Goal: Task Accomplishment & Management: Manage account settings

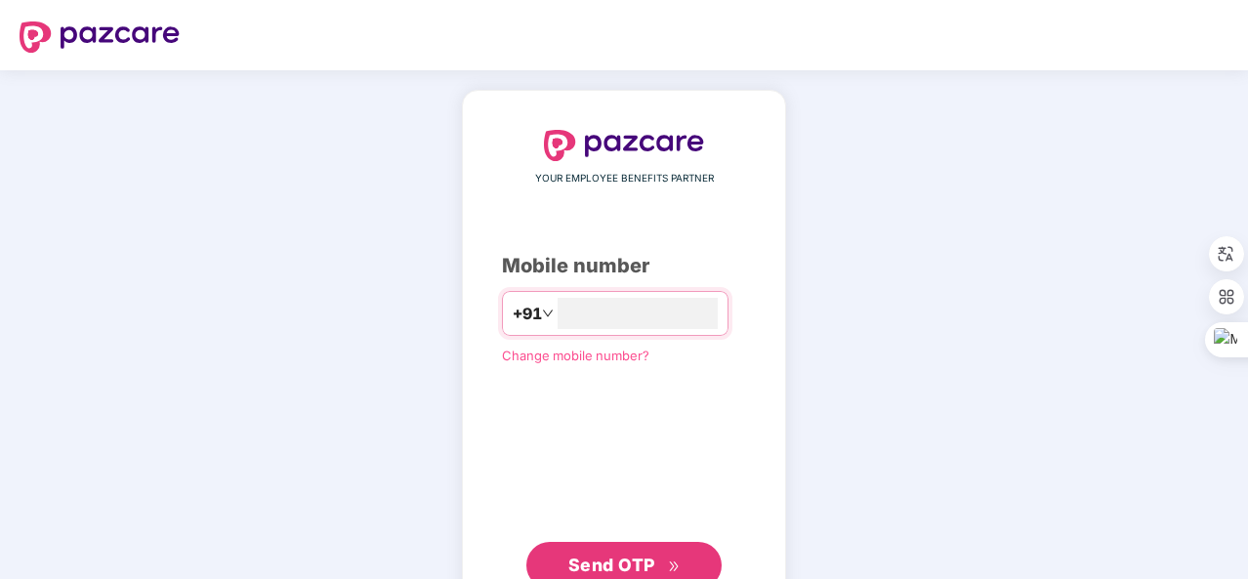
type input "**********"
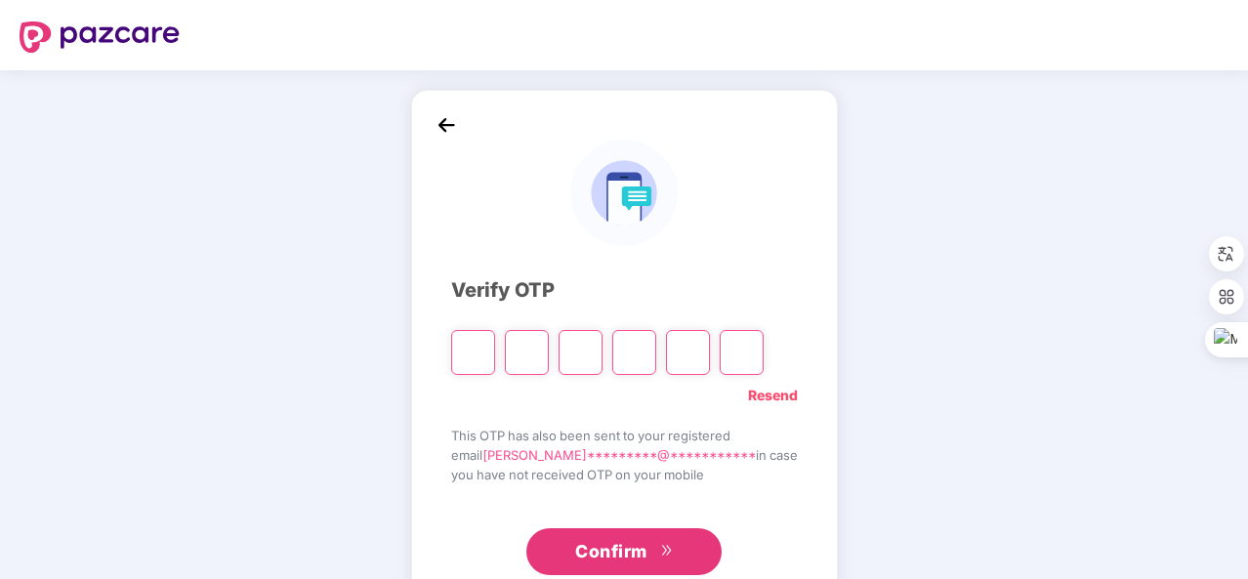
type input "*"
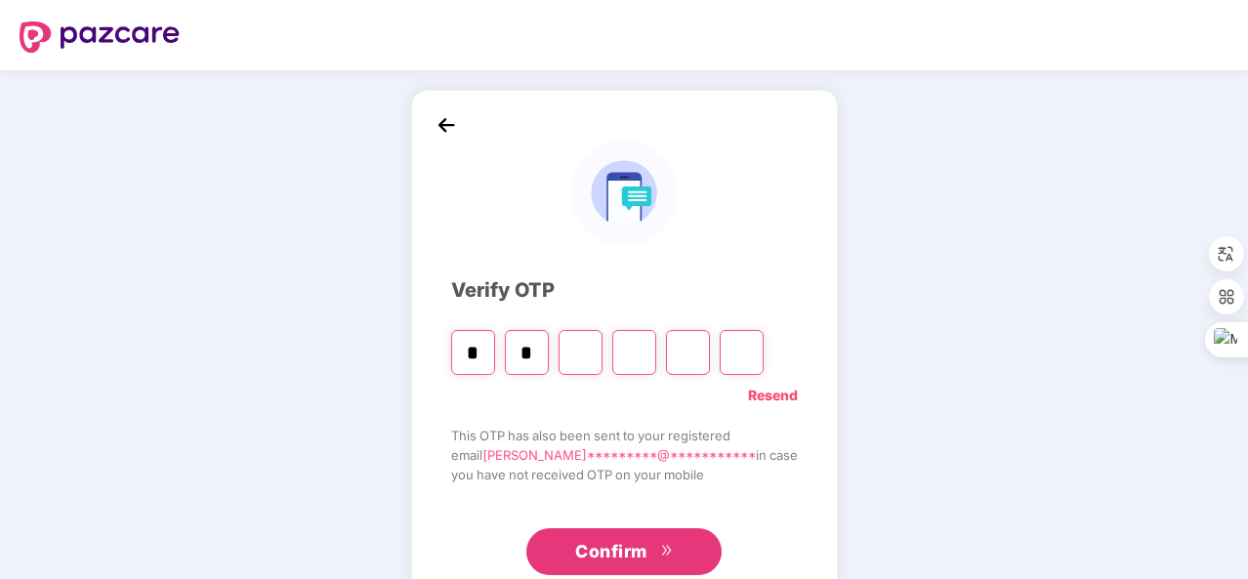
type input "*"
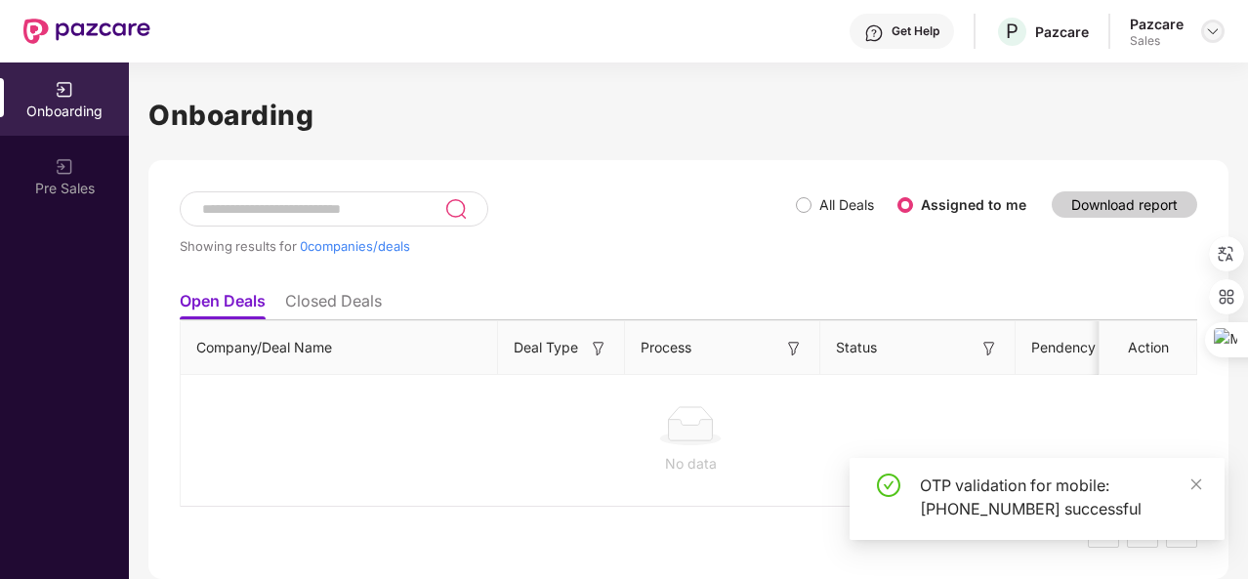
click at [1206, 30] on img at bounding box center [1213, 31] width 16 height 16
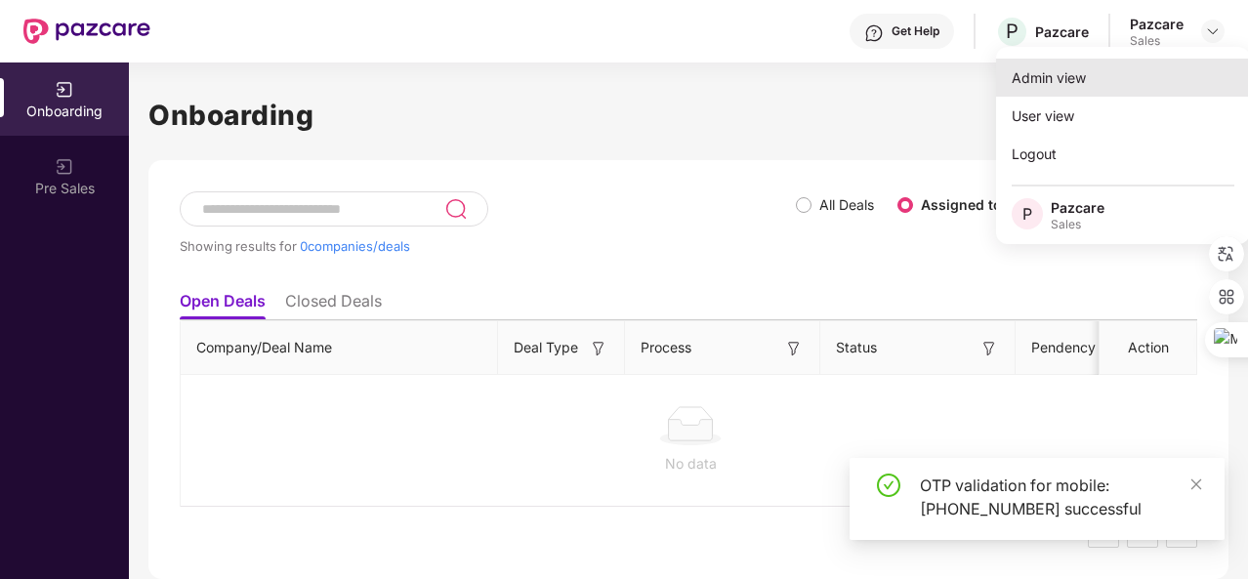
click at [1134, 70] on div "Admin view" at bounding box center [1123, 78] width 254 height 38
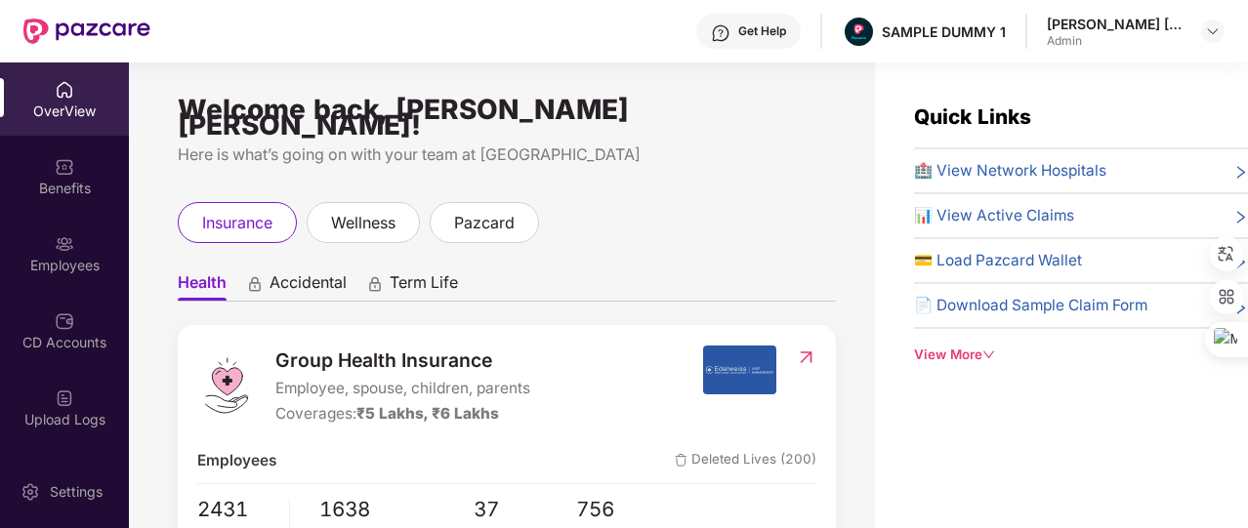
click at [931, 358] on div "View More" at bounding box center [1081, 355] width 334 height 21
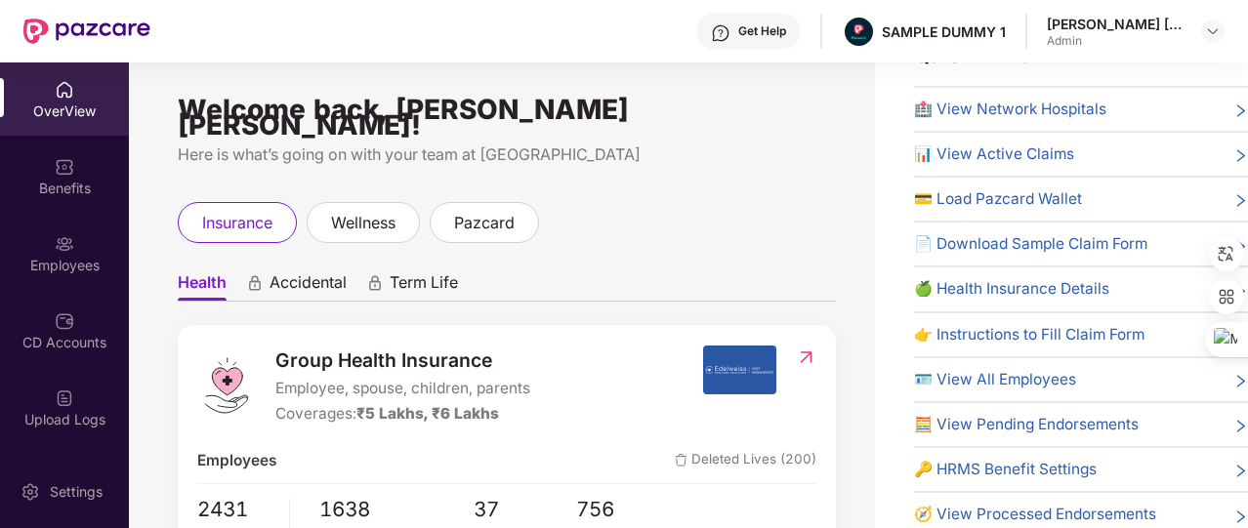
scroll to position [82, 0]
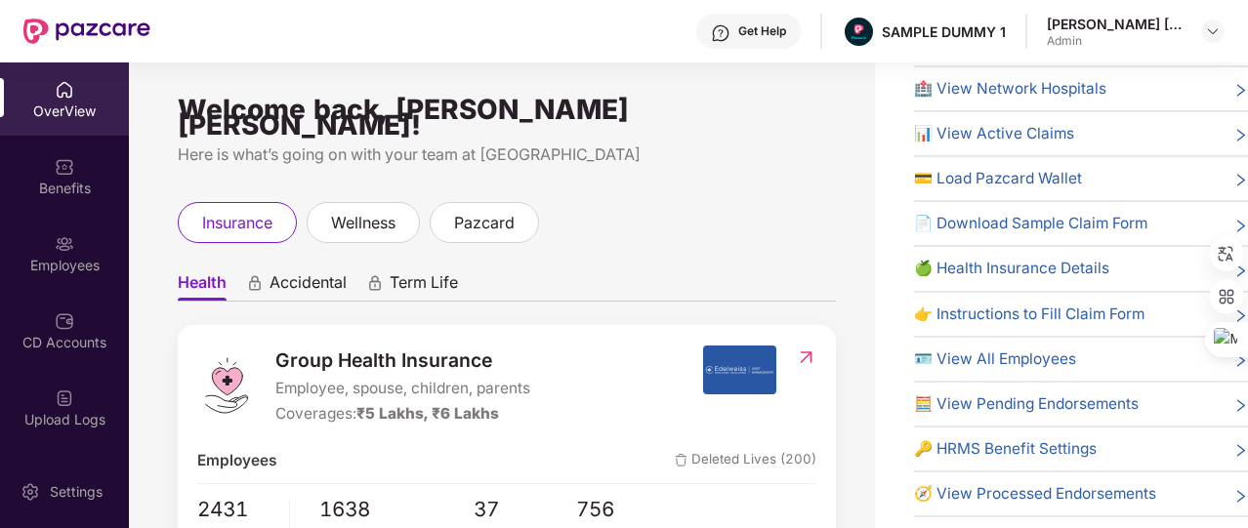
click at [995, 449] on span "🔑 HRMS Benefit Settings" at bounding box center [1005, 448] width 183 height 23
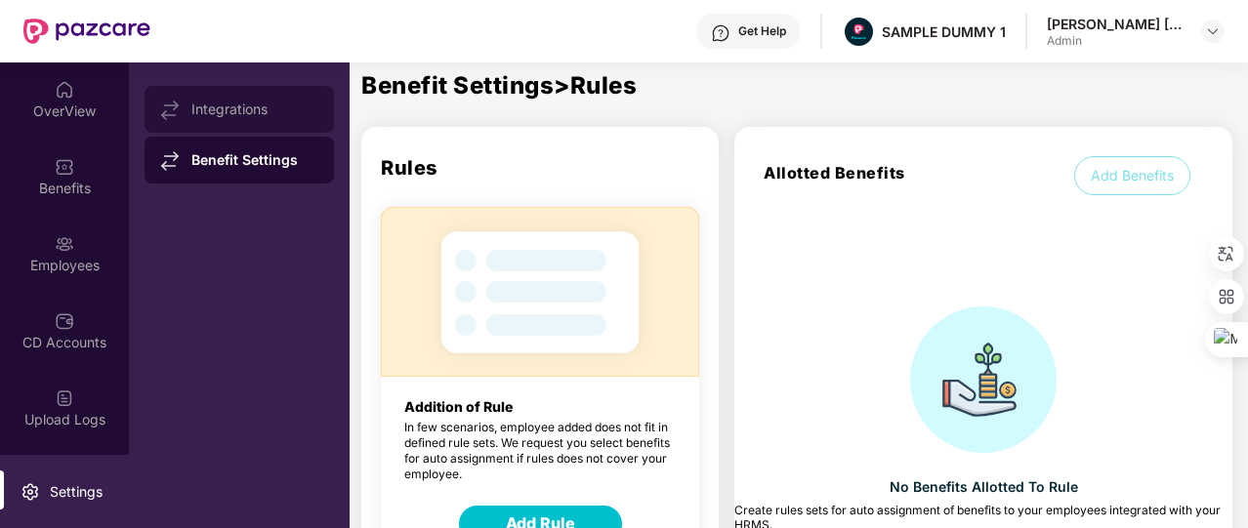
click at [282, 106] on div "Integrations" at bounding box center [254, 110] width 127 height 16
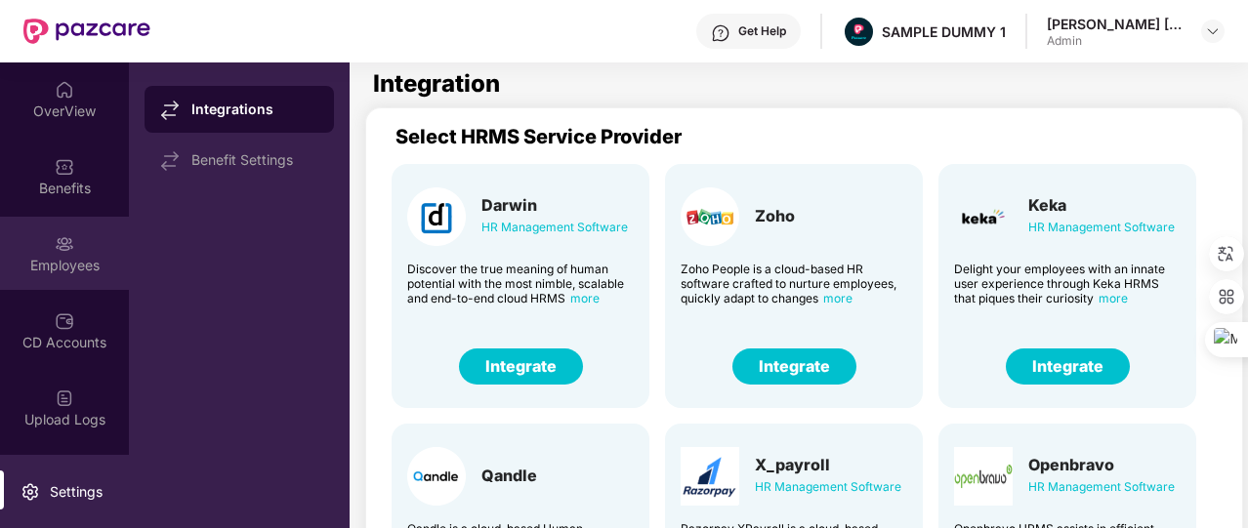
click at [102, 282] on div "Employees" at bounding box center [64, 253] width 129 height 73
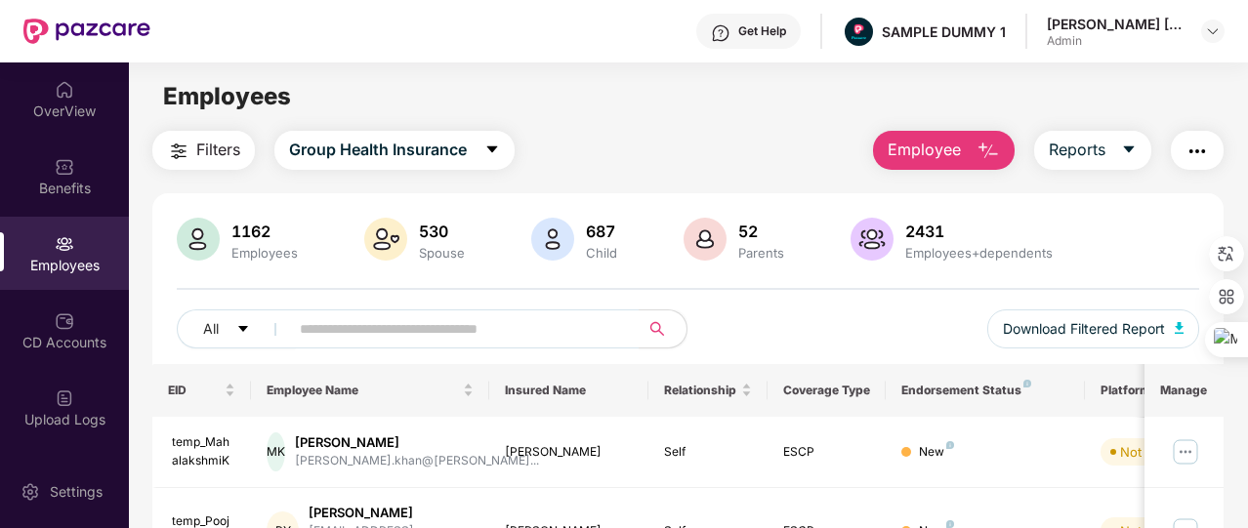
click at [958, 151] on span "Employee" at bounding box center [923, 150] width 73 height 24
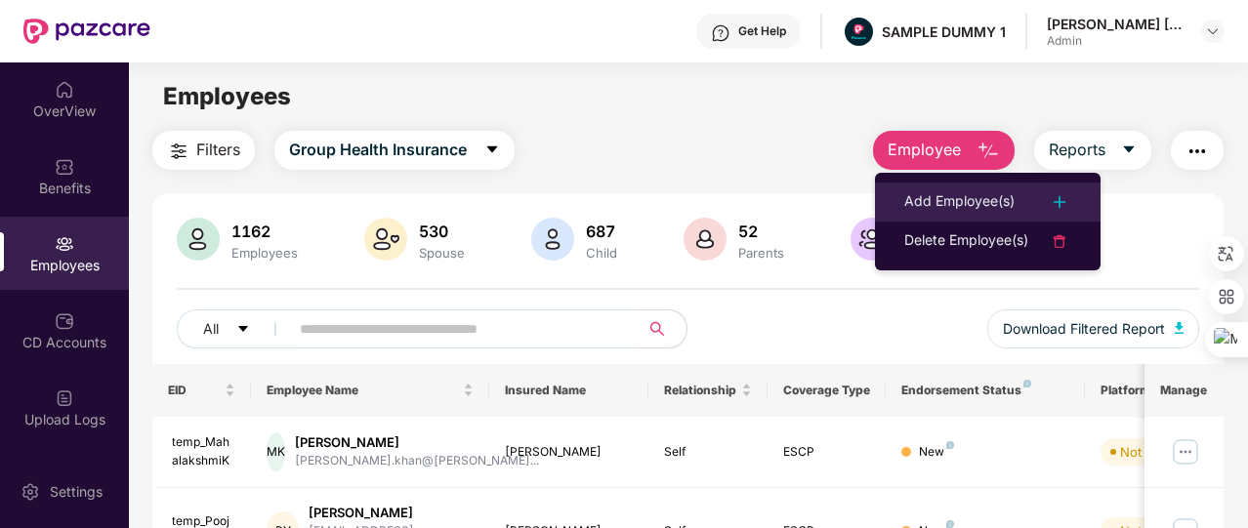
click at [941, 198] on div "Add Employee(s)" at bounding box center [959, 201] width 110 height 23
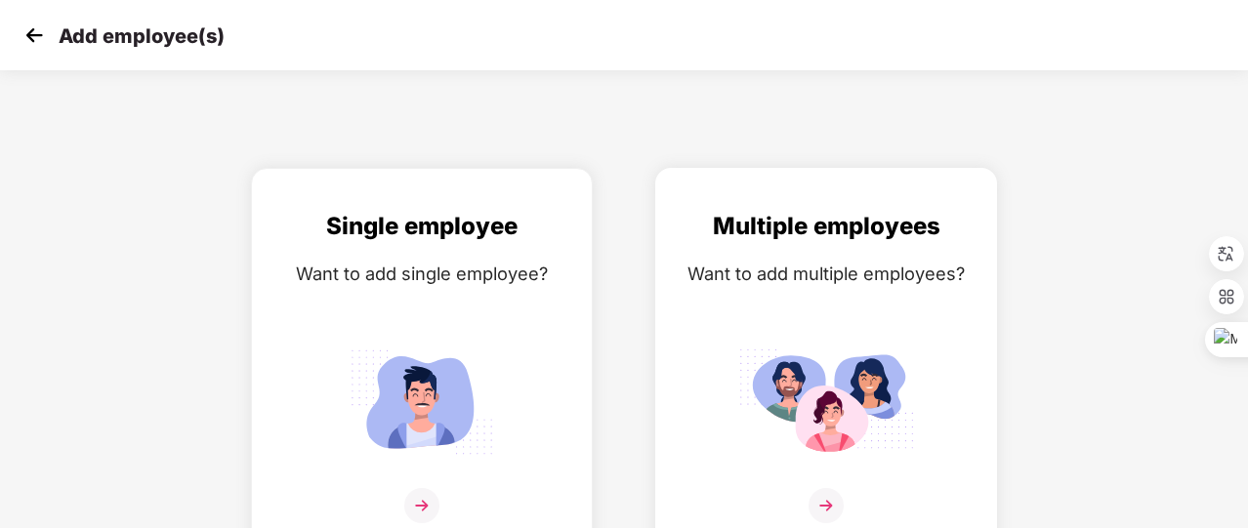
click at [800, 278] on div "Want to add multiple employees?" at bounding box center [826, 274] width 301 height 28
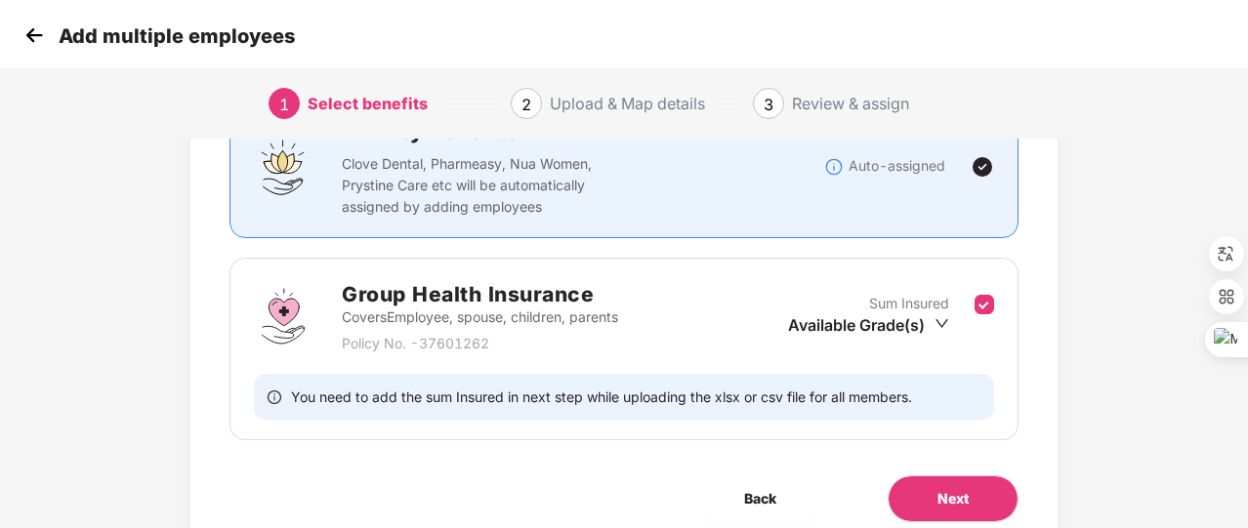
scroll to position [179, 0]
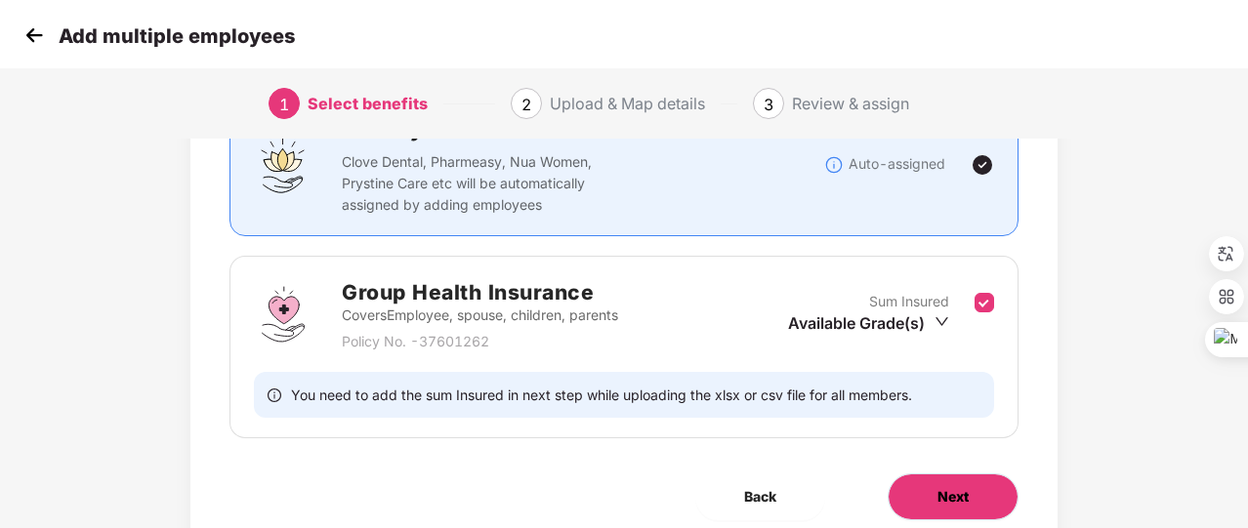
click at [967, 481] on button "Next" at bounding box center [952, 496] width 131 height 47
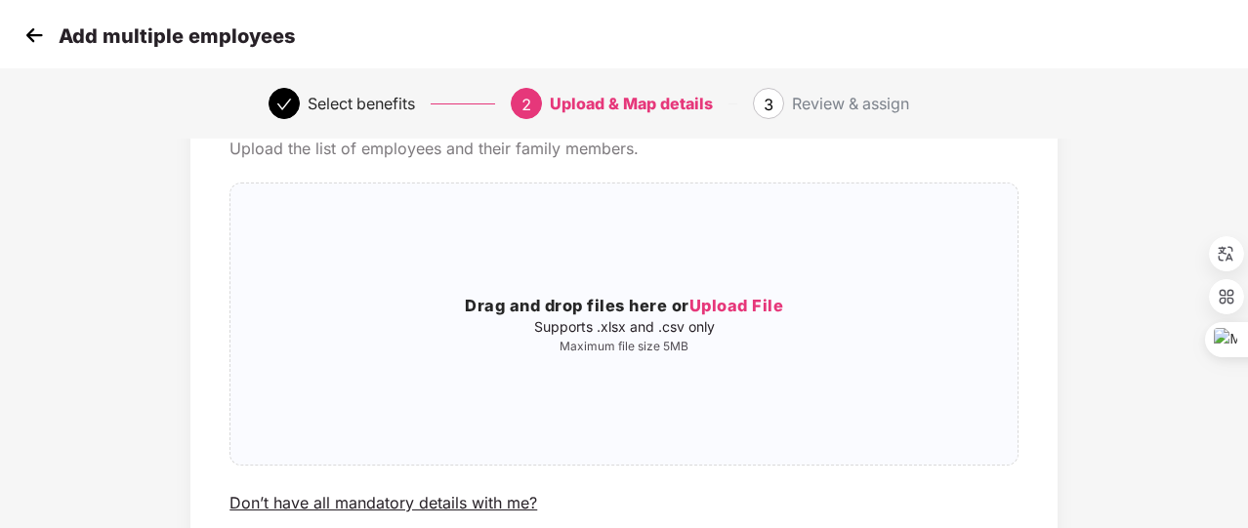
scroll to position [99, 0]
click at [28, 38] on img at bounding box center [34, 35] width 29 height 29
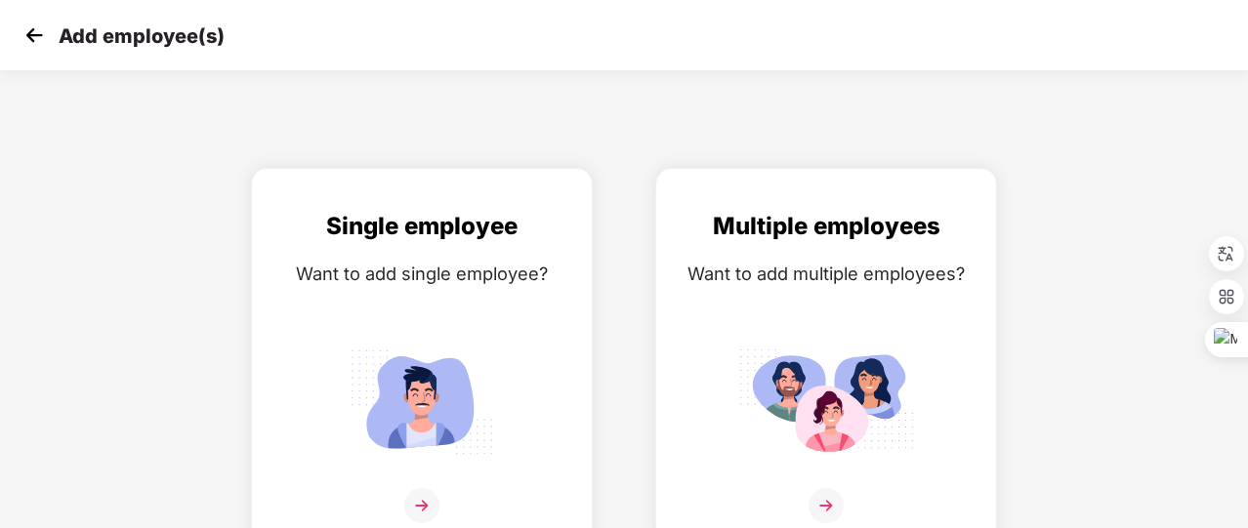
click at [28, 38] on img at bounding box center [34, 35] width 29 height 29
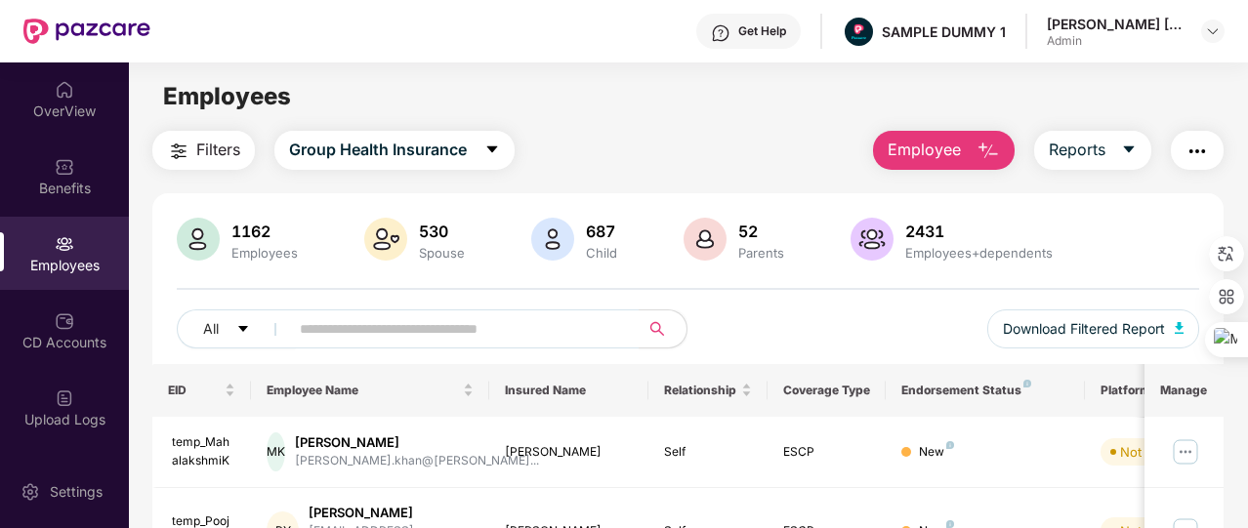
click at [957, 147] on span "Employee" at bounding box center [923, 150] width 73 height 24
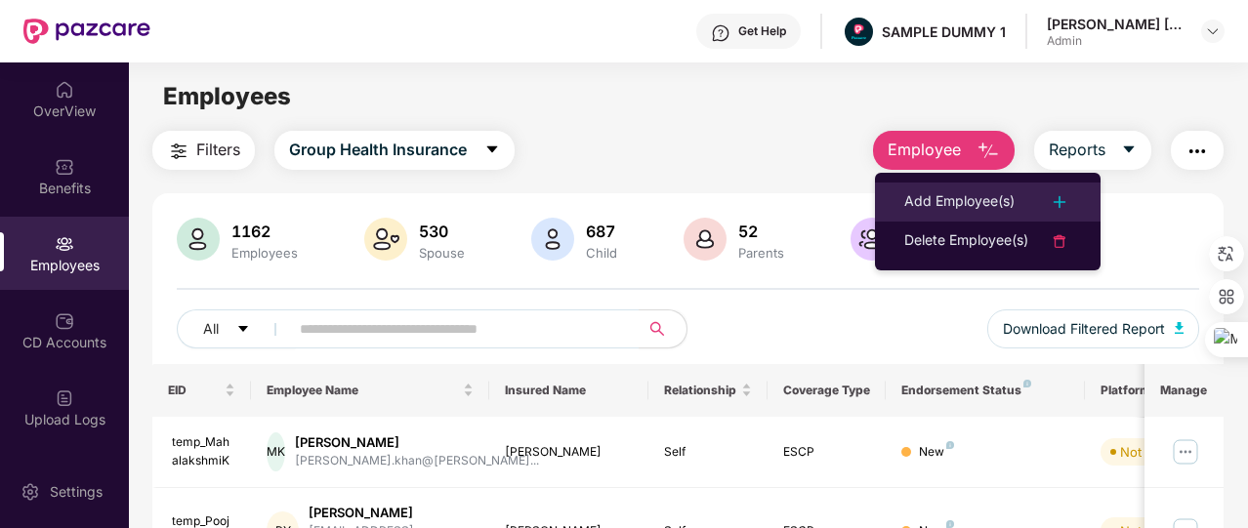
click at [943, 190] on div "Add Employee(s)" at bounding box center [959, 201] width 110 height 23
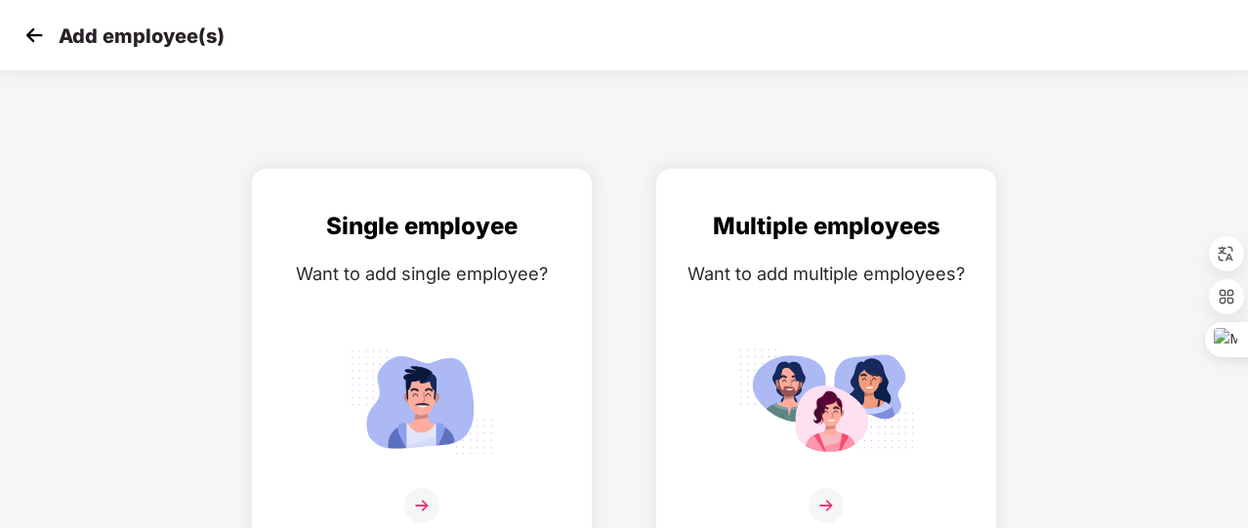
click at [37, 38] on img at bounding box center [34, 35] width 29 height 29
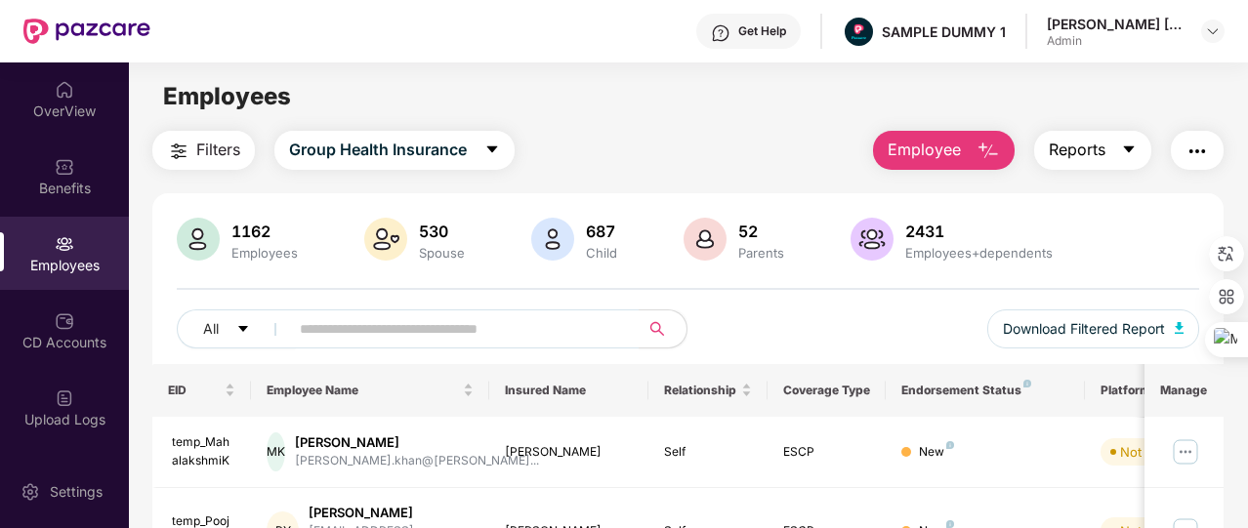
click at [1080, 135] on button "Reports" at bounding box center [1092, 150] width 117 height 39
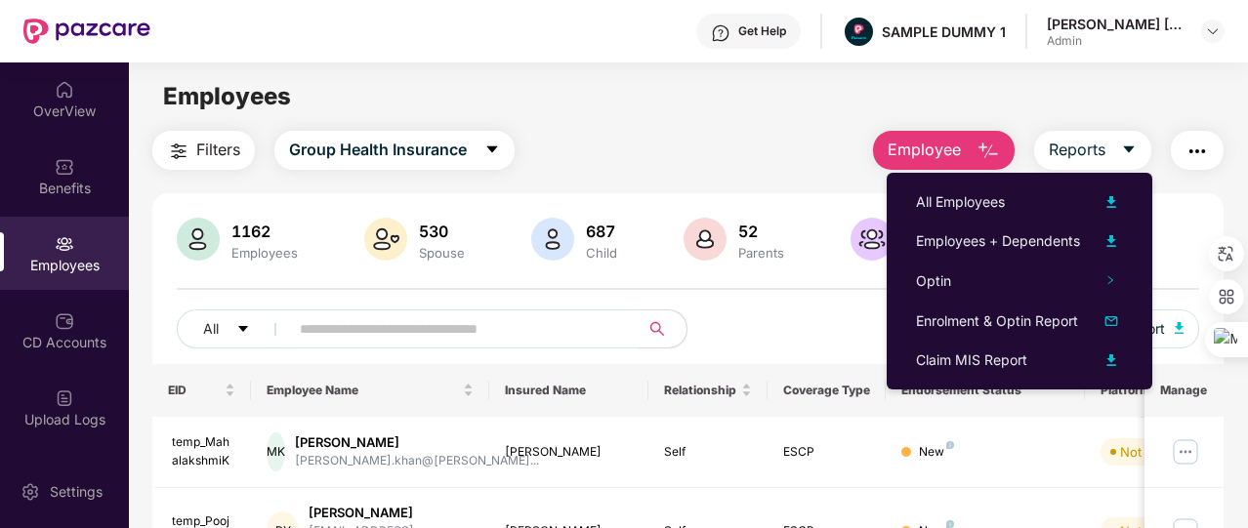
click at [1183, 150] on button "button" at bounding box center [1196, 150] width 53 height 39
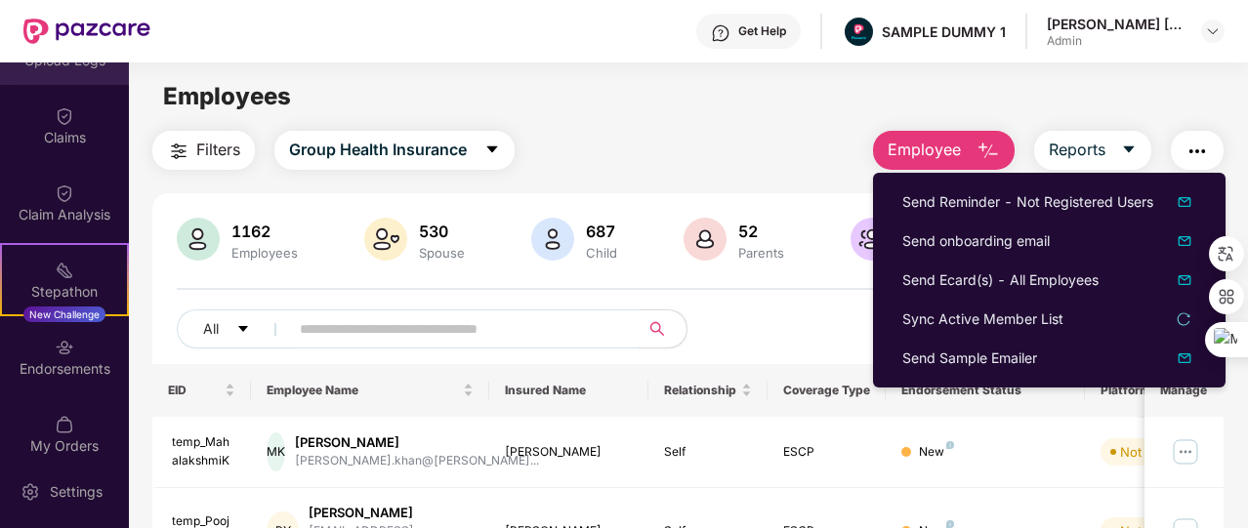
scroll to position [363, 0]
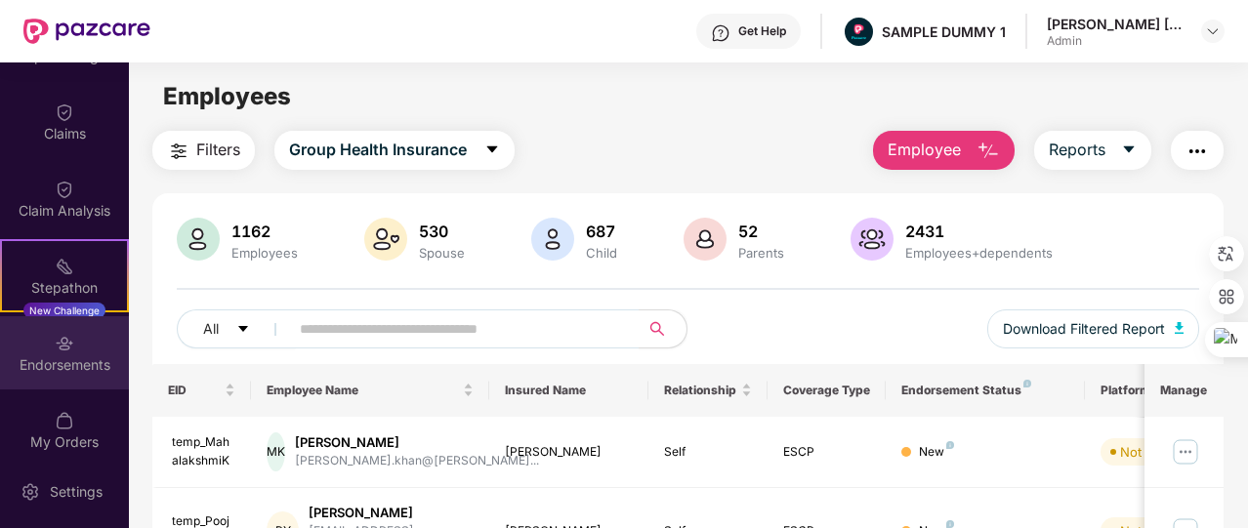
click at [65, 350] on img at bounding box center [65, 344] width 20 height 20
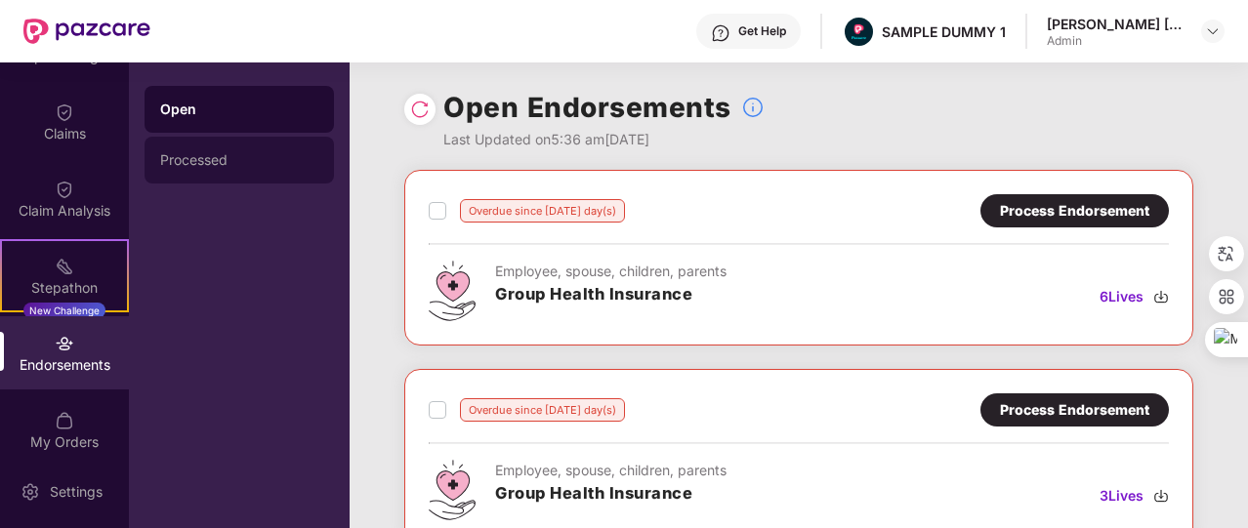
click at [226, 167] on div "Processed" at bounding box center [239, 160] width 158 height 16
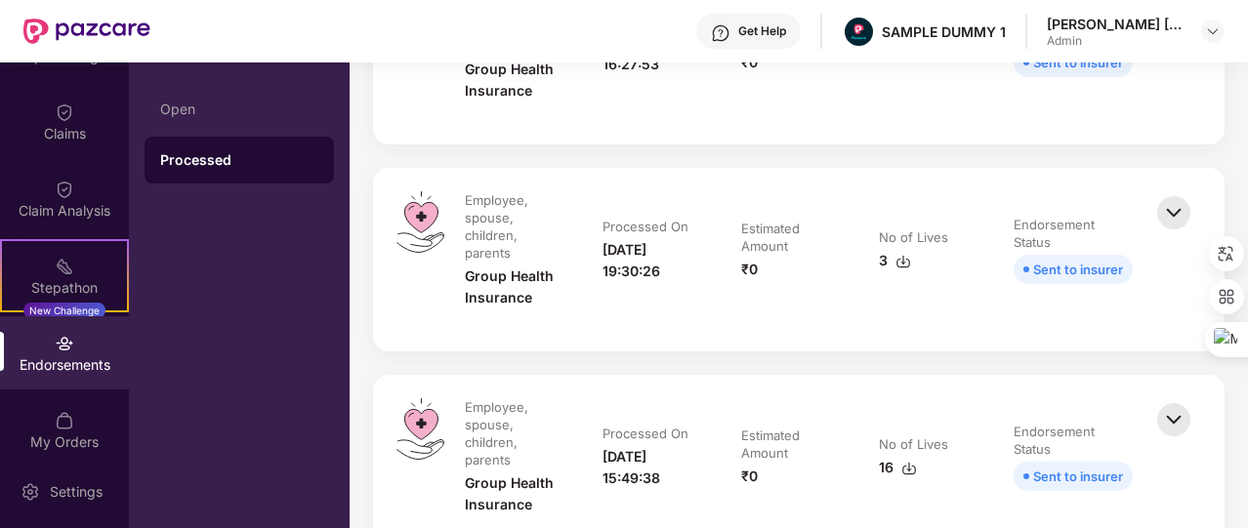
scroll to position [6, 0]
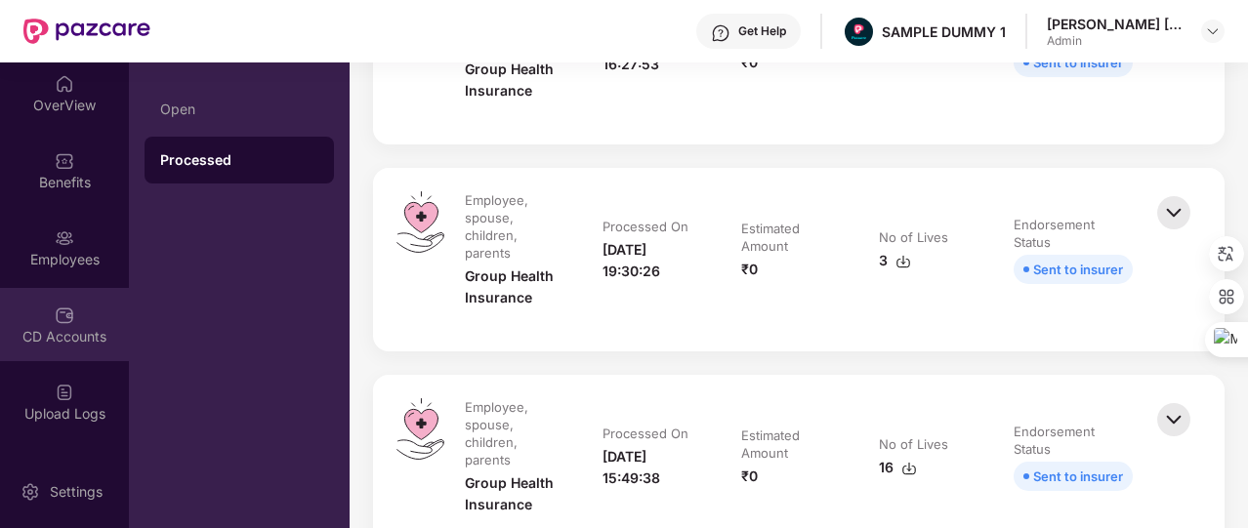
click at [89, 331] on div "CD Accounts" at bounding box center [64, 337] width 129 height 20
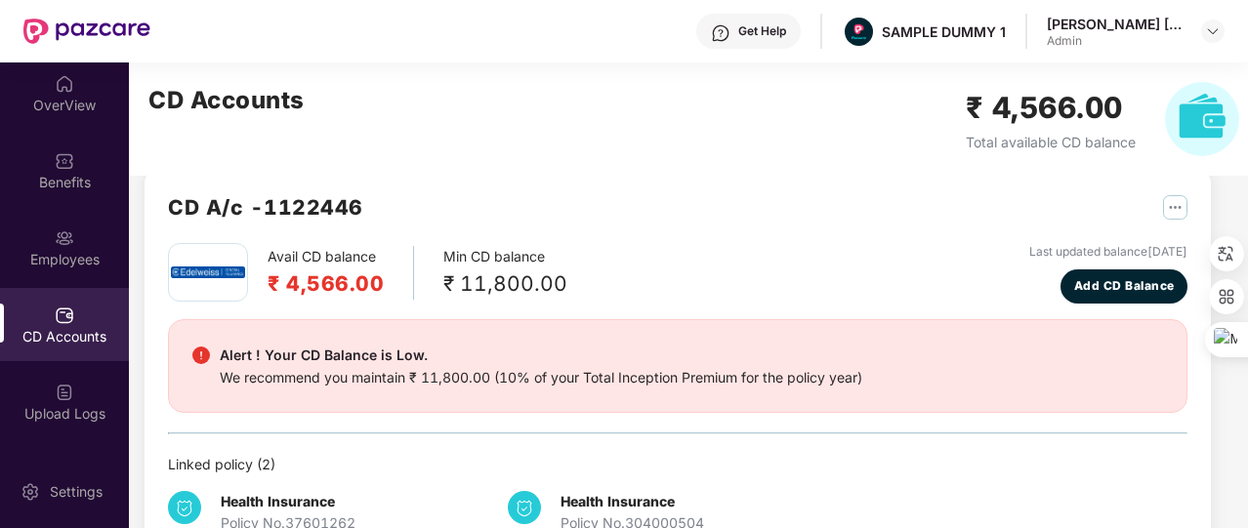
scroll to position [103, 0]
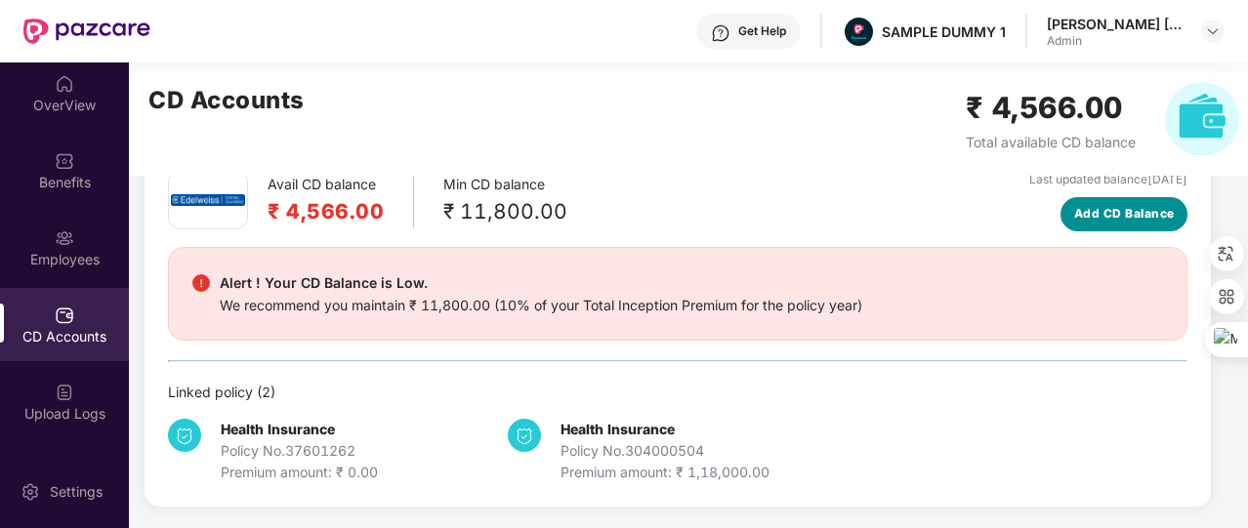
click at [1113, 216] on span "Add CD Balance" at bounding box center [1124, 214] width 101 height 19
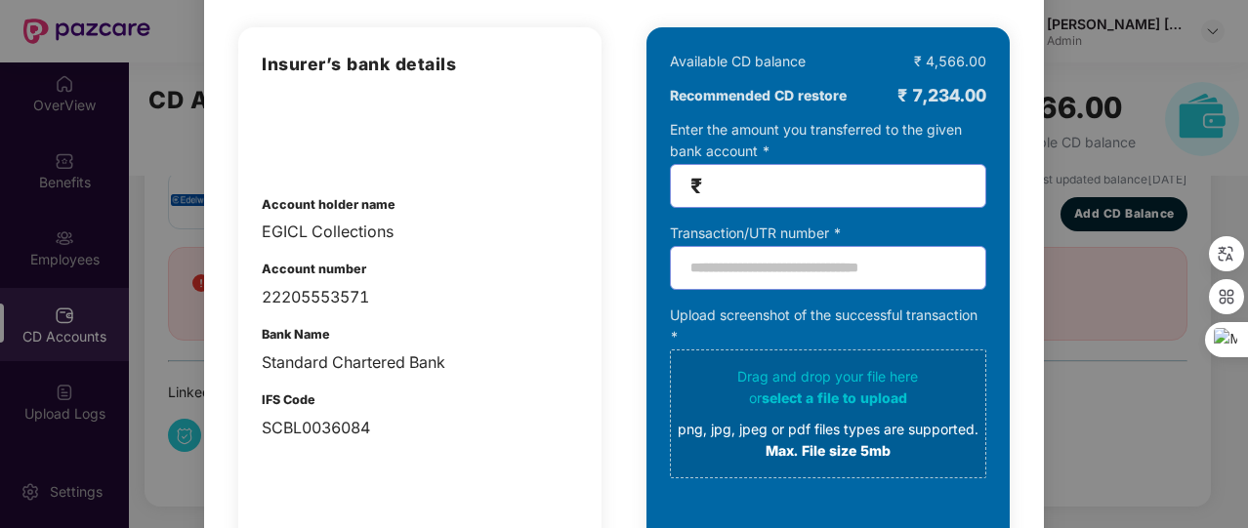
scroll to position [149, 0]
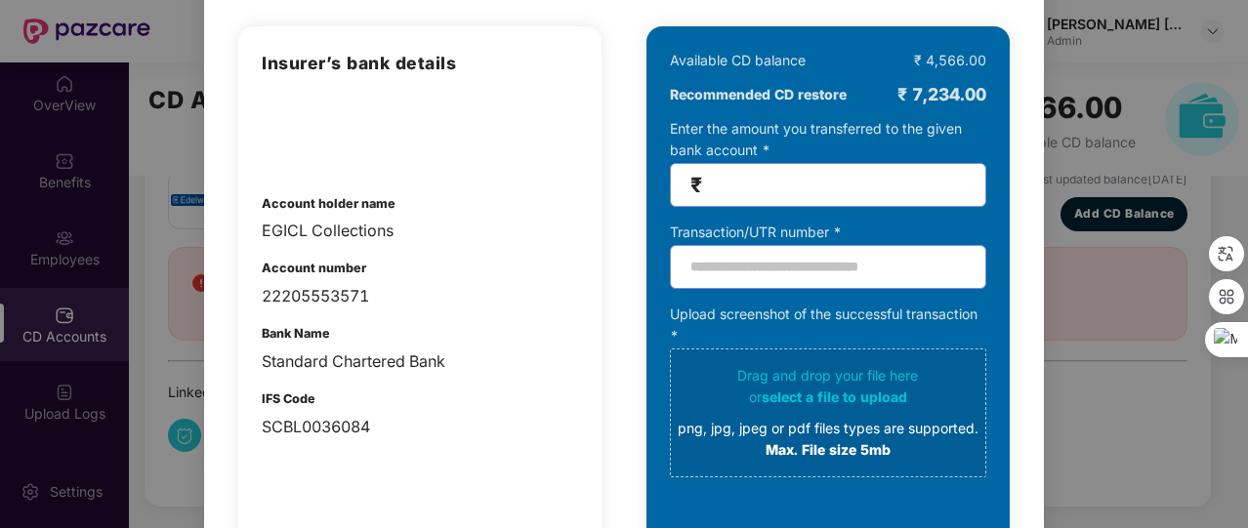
click at [1132, 211] on div "100% SECURE Transfer the amount you want add to your CD balance and share the s…" at bounding box center [624, 264] width 1248 height 528
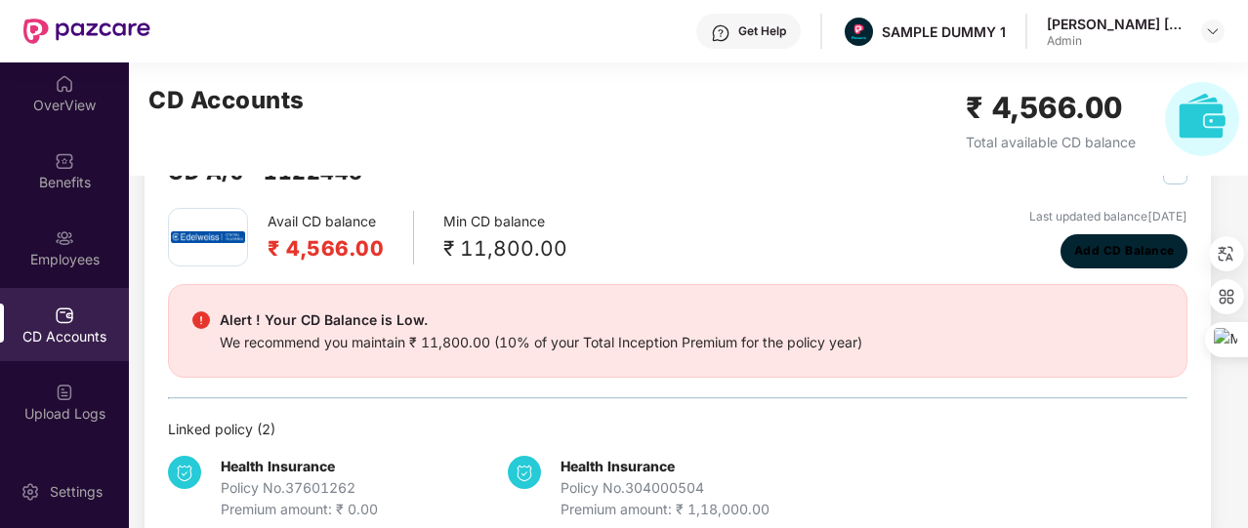
scroll to position [36, 0]
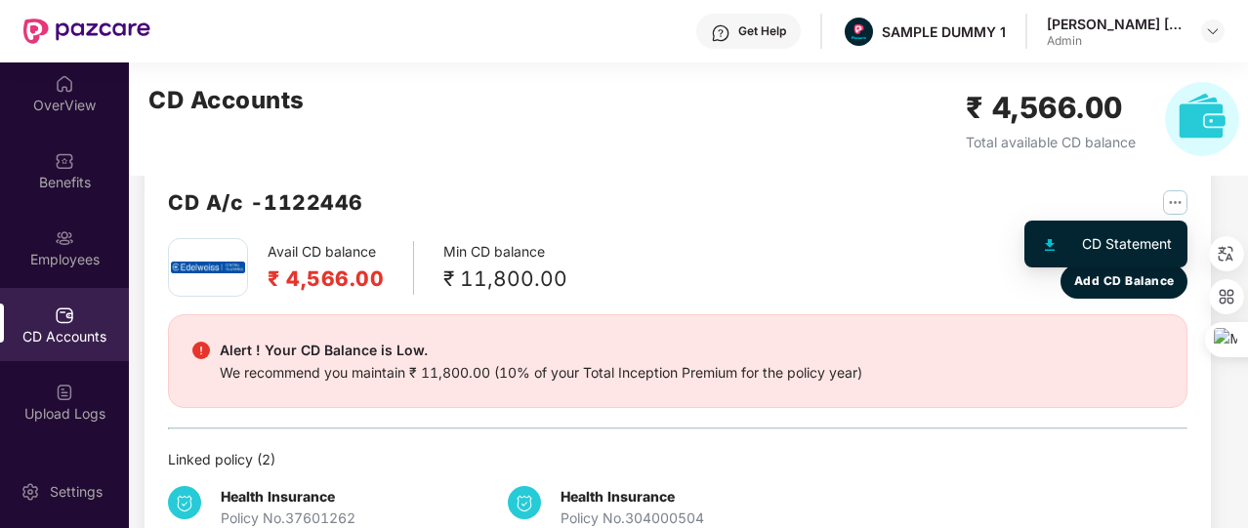
click at [1180, 205] on img "button" at bounding box center [1175, 202] width 24 height 24
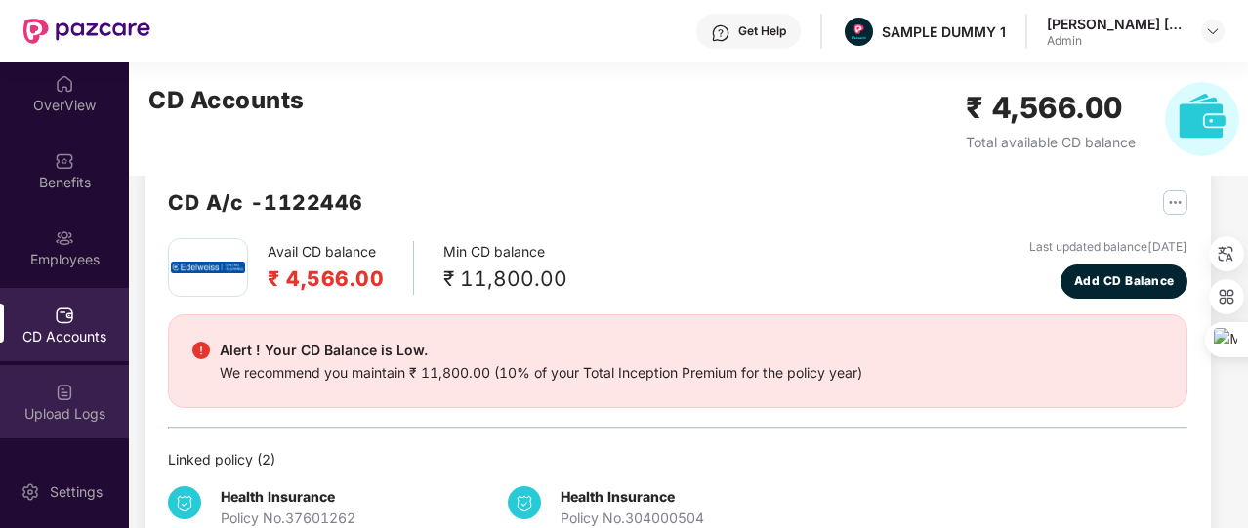
scroll to position [455, 0]
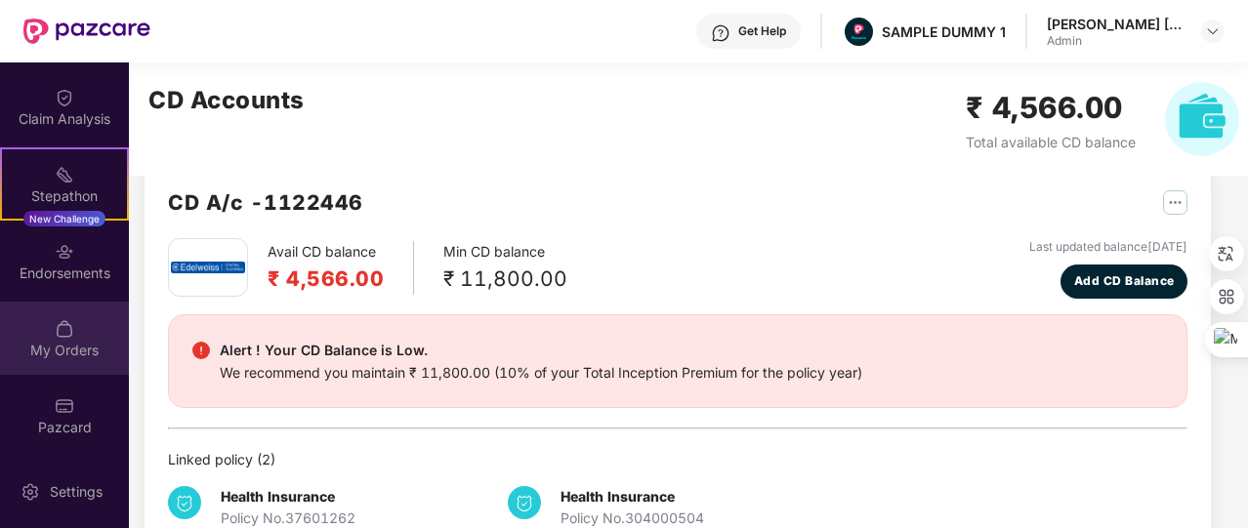
click at [79, 323] on div "My Orders" at bounding box center [64, 338] width 129 height 73
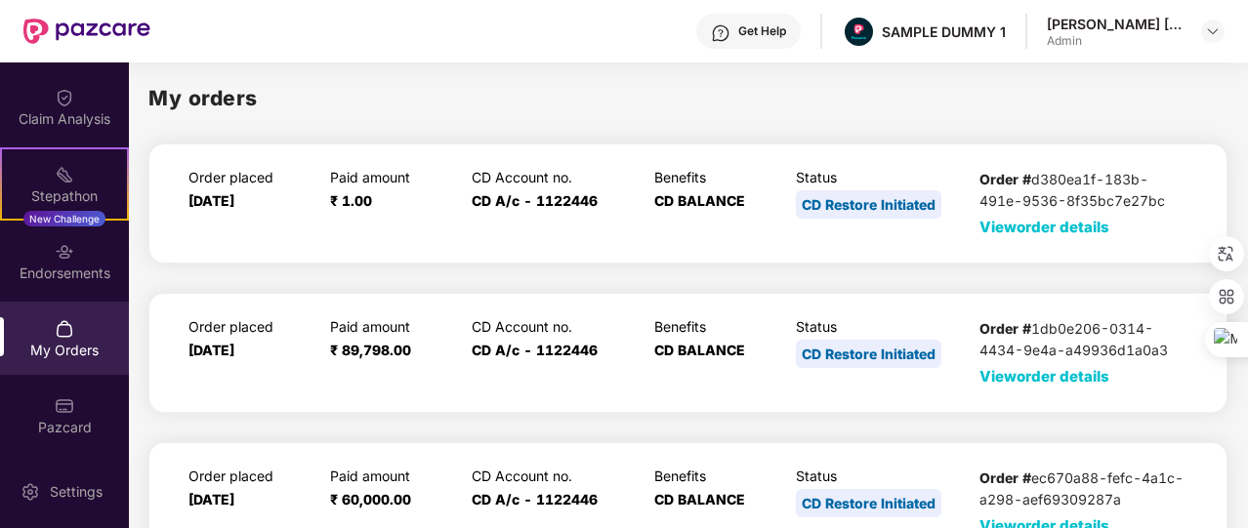
click at [1040, 222] on span "View order details" at bounding box center [1044, 227] width 130 height 19
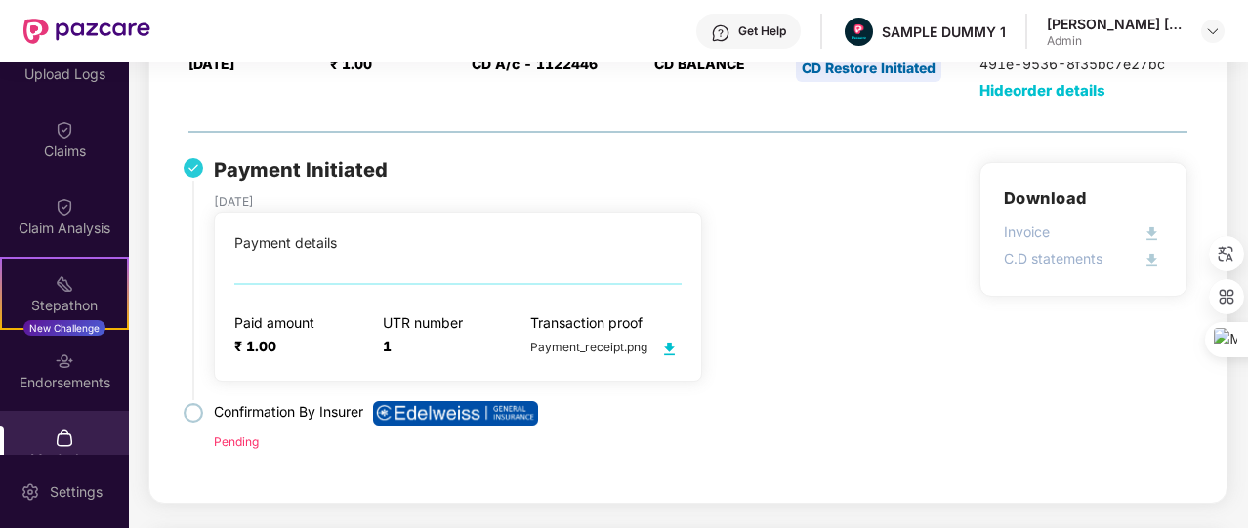
scroll to position [344, 0]
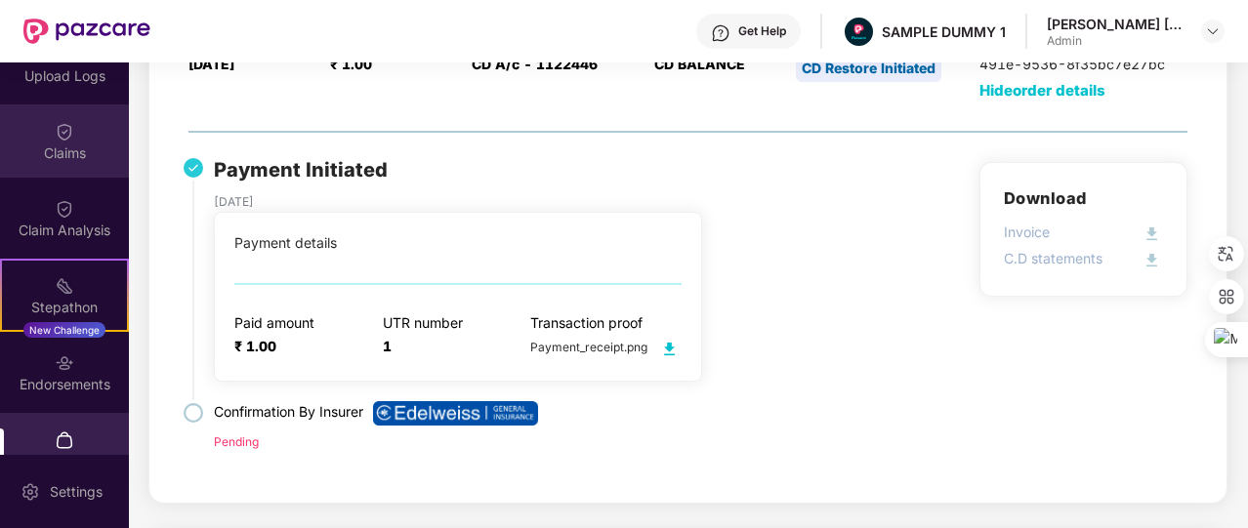
click at [81, 153] on div "Claims" at bounding box center [64, 154] width 129 height 20
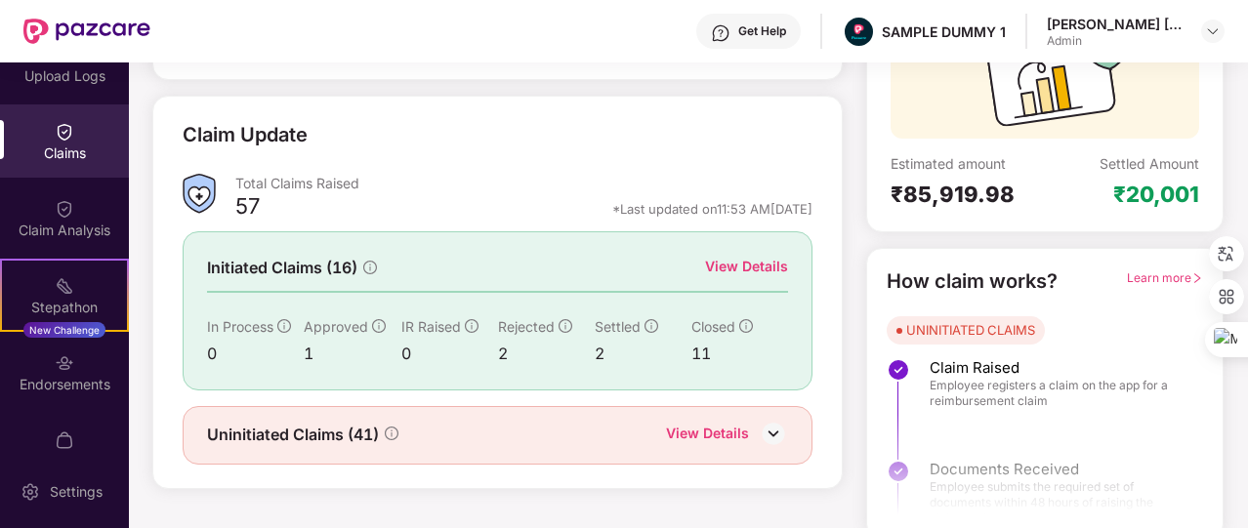
scroll to position [231, 0]
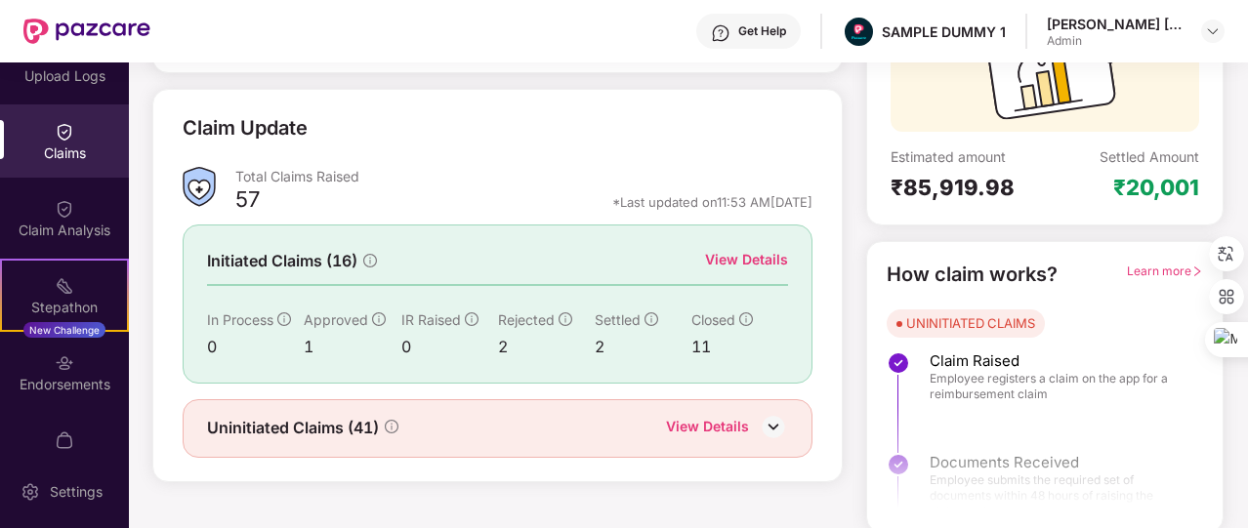
click at [740, 249] on div "View Details" at bounding box center [746, 259] width 83 height 21
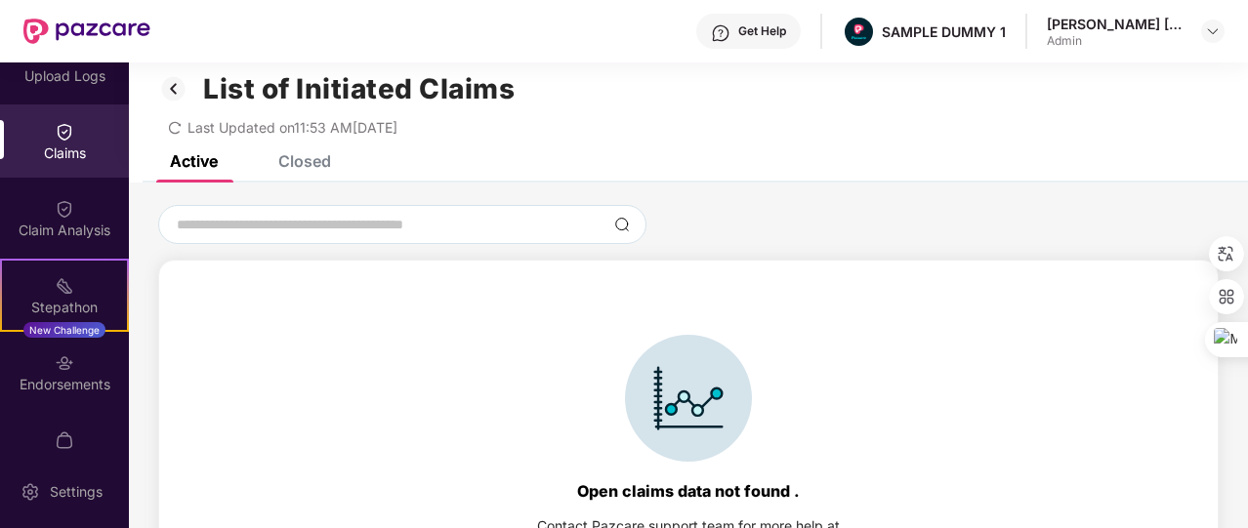
scroll to position [6, 0]
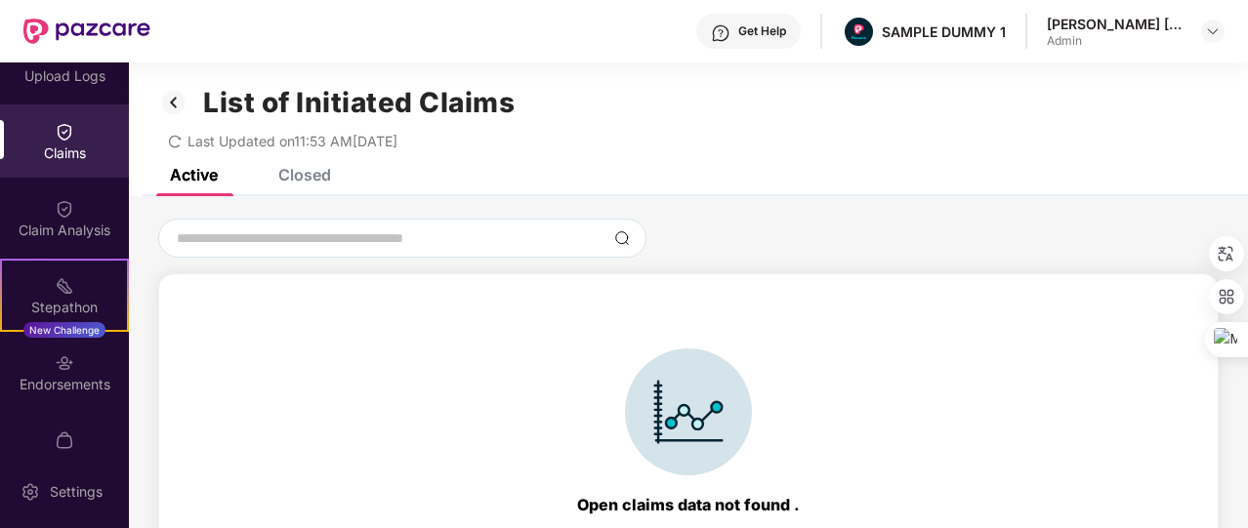
click at [316, 168] on div "List of Initiated Claims Last Updated on 11:53 AM[DATE]" at bounding box center [688, 113] width 1119 height 112
click at [324, 175] on div "Closed" at bounding box center [304, 175] width 53 height 20
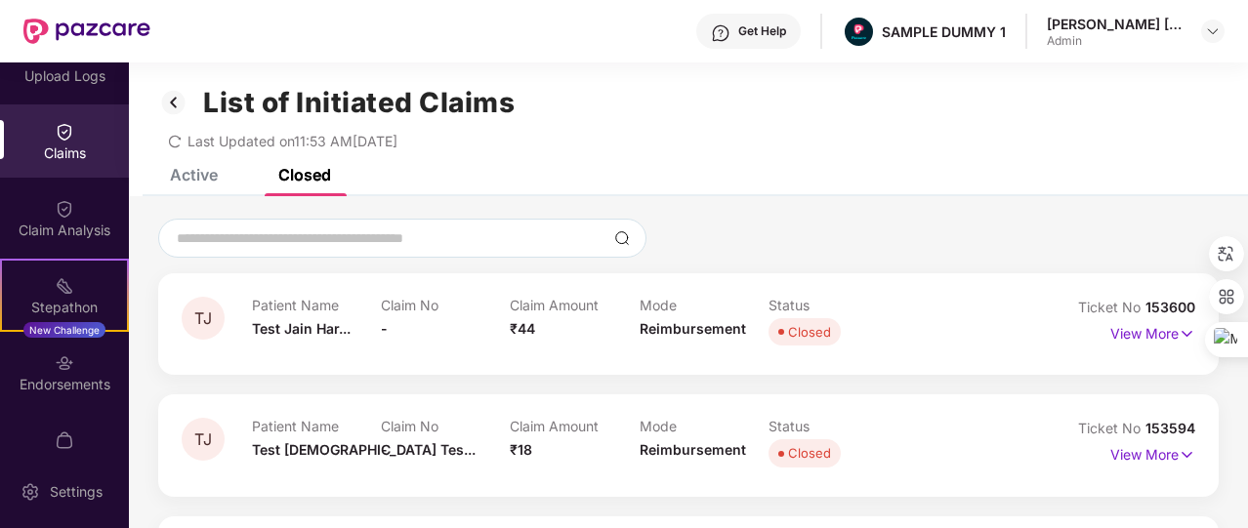
click at [174, 101] on img at bounding box center [173, 102] width 31 height 33
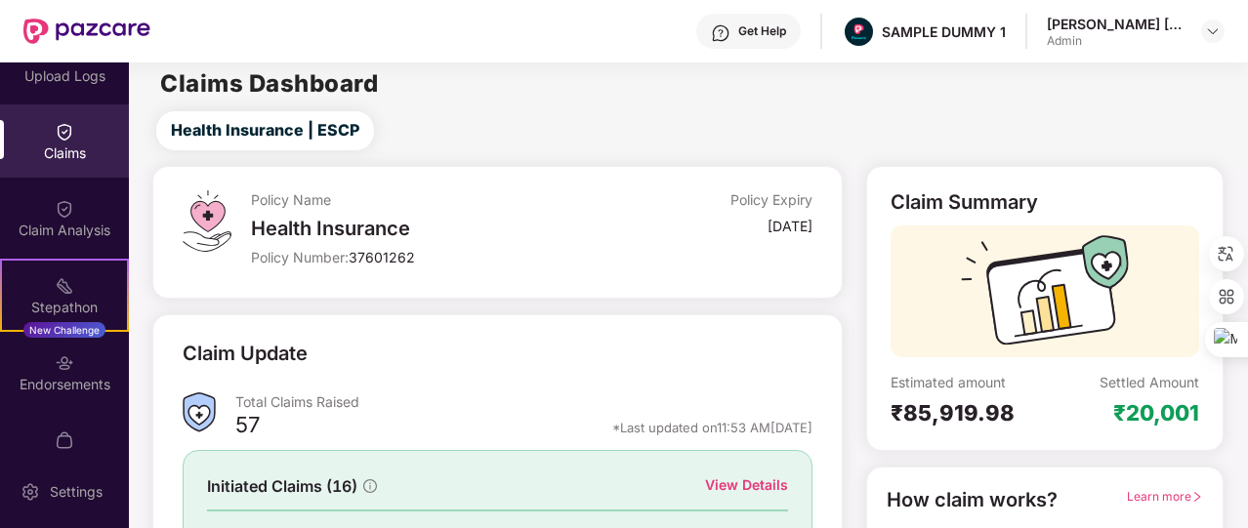
scroll to position [234, 0]
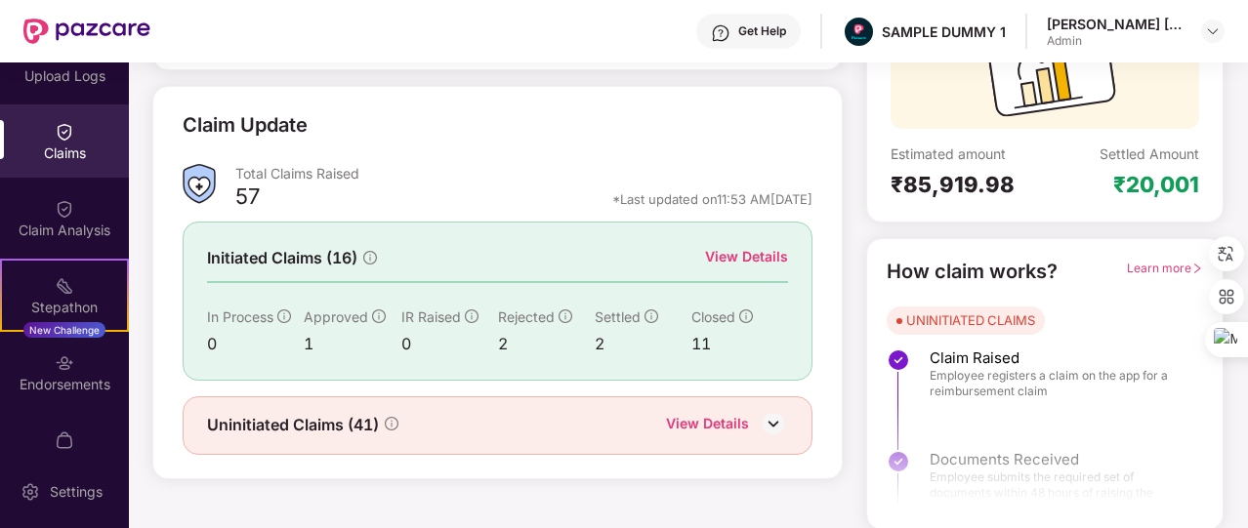
click at [738, 413] on div "View Details" at bounding box center [707, 425] width 83 height 25
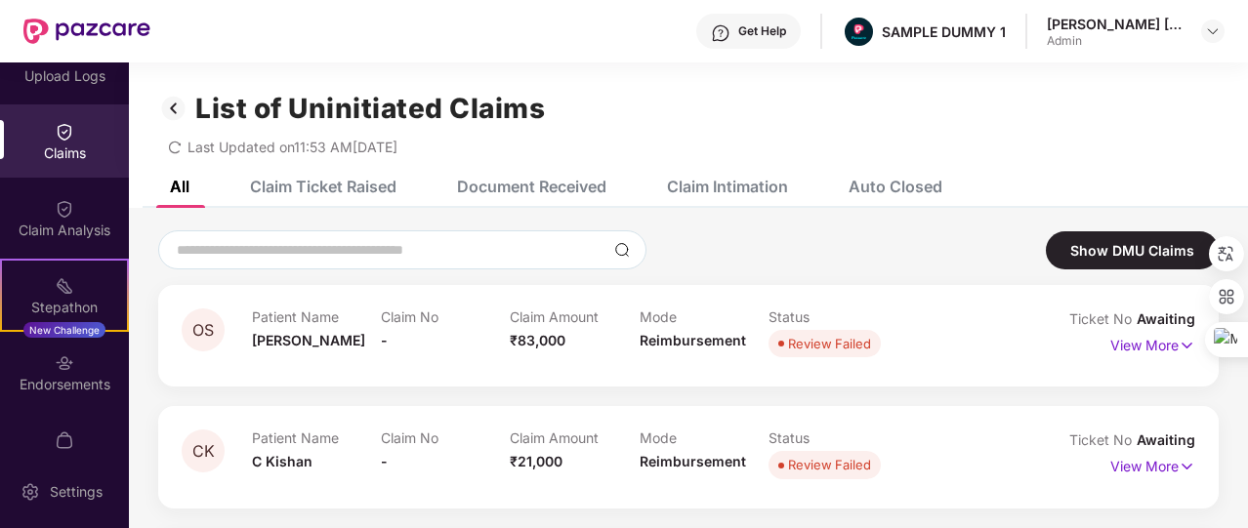
click at [341, 199] on div "Claim Ticket Raised" at bounding box center [309, 186] width 176 height 43
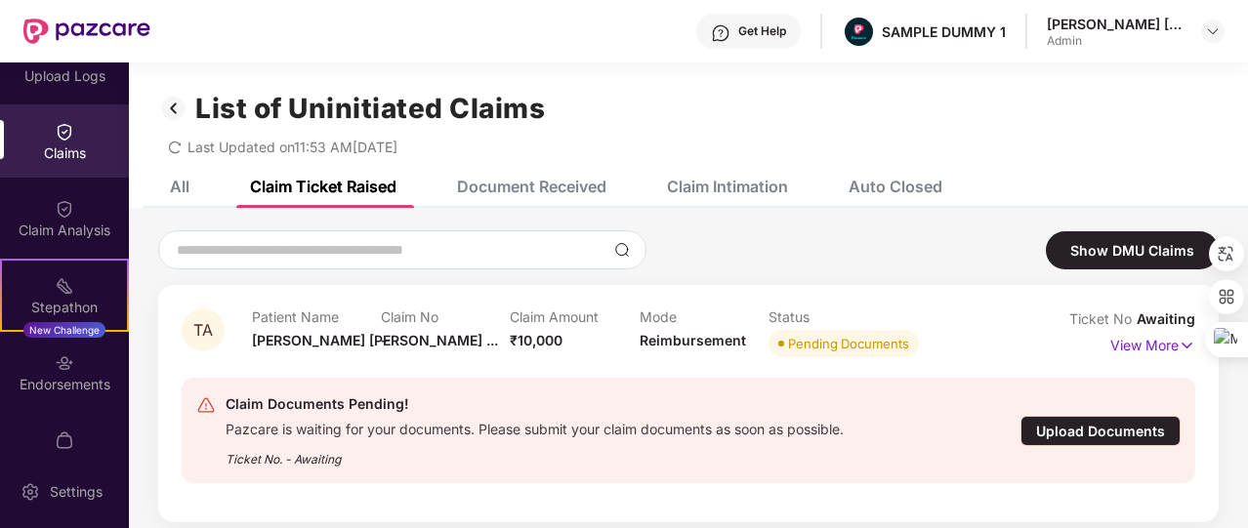
click at [539, 181] on div "Document Received" at bounding box center [531, 187] width 149 height 20
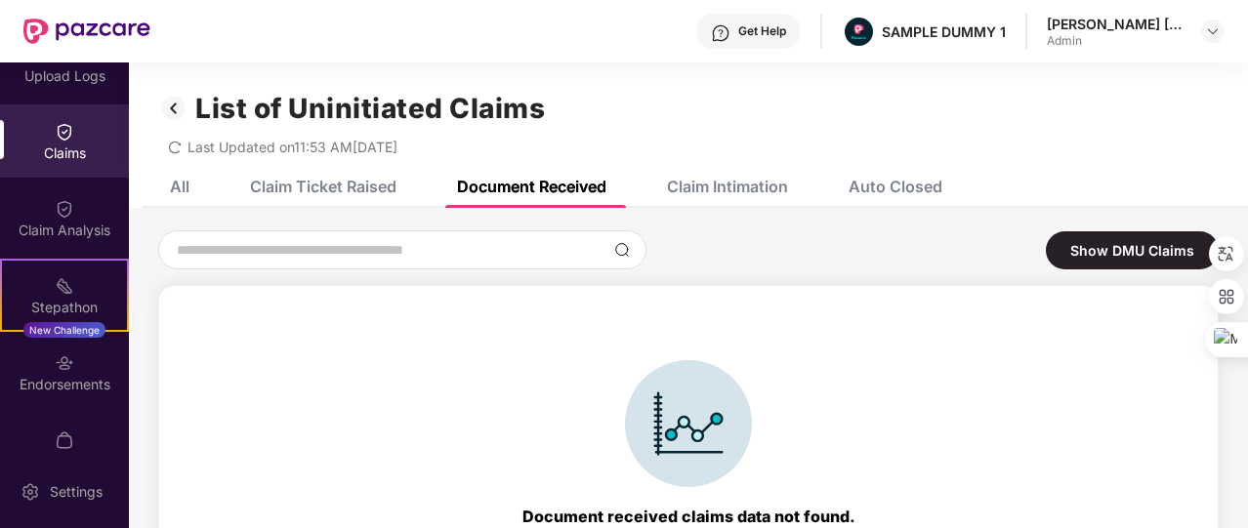
click at [717, 204] on div "Claim Intimation" at bounding box center [712, 186] width 150 height 43
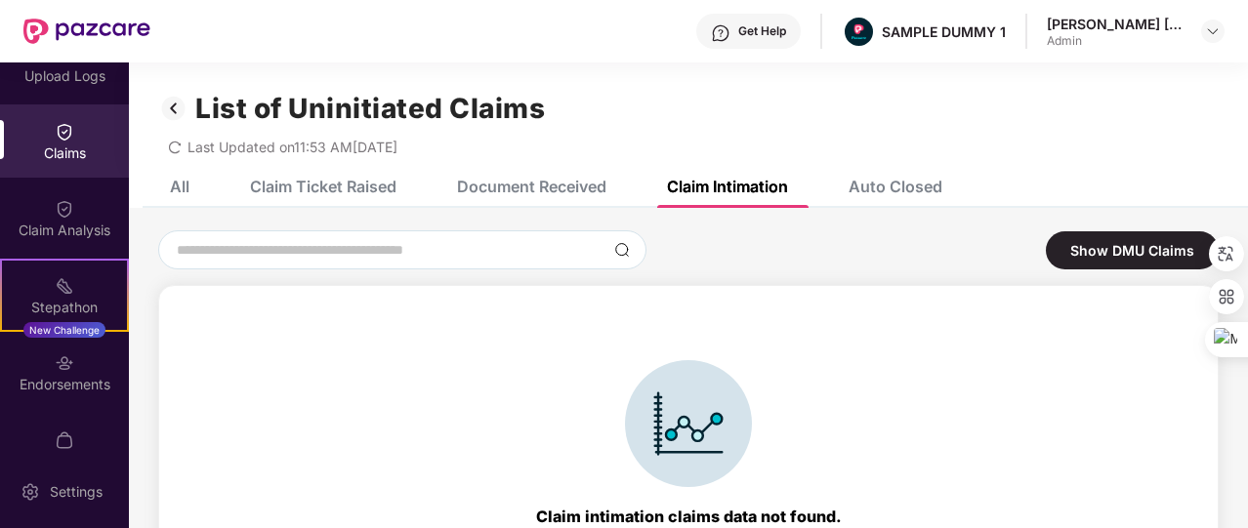
click at [184, 106] on img at bounding box center [173, 108] width 31 height 33
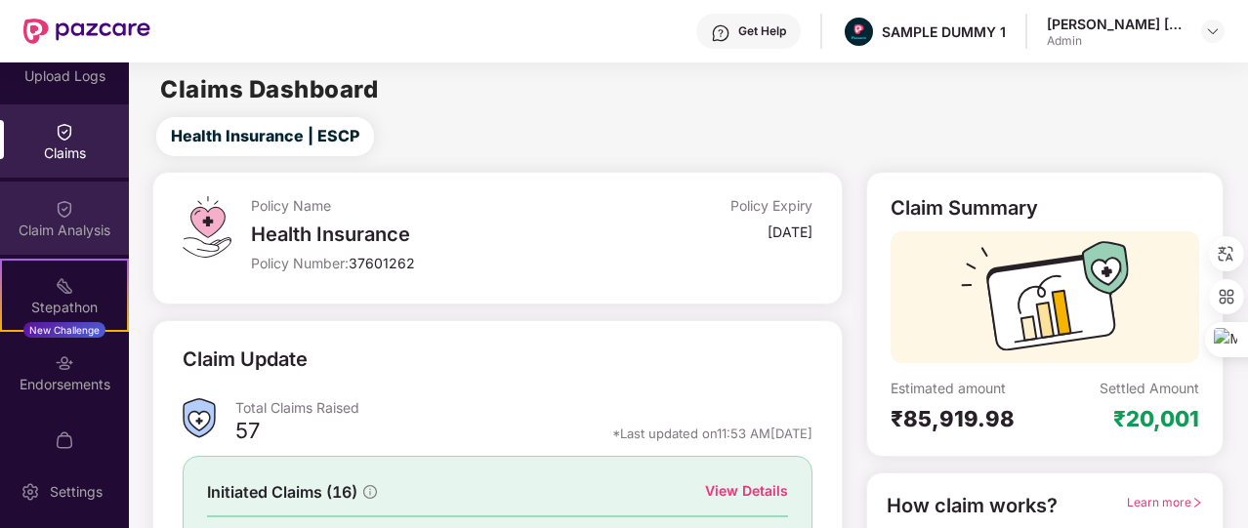
click at [83, 247] on div "Claim Analysis" at bounding box center [64, 218] width 129 height 73
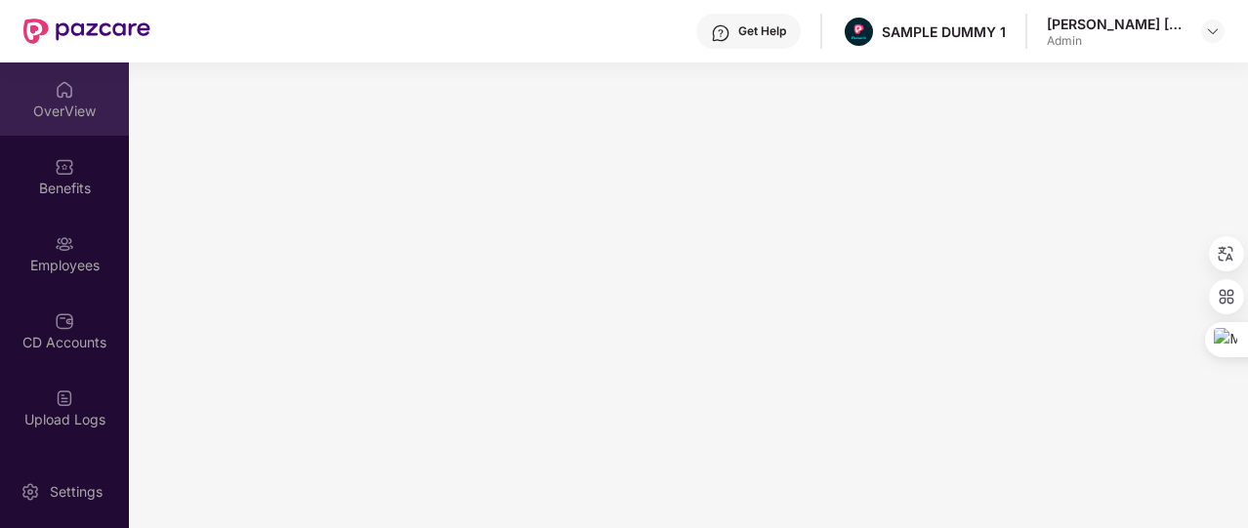
click at [90, 93] on div "OverView" at bounding box center [64, 98] width 129 height 73
